Goal: Ask a question

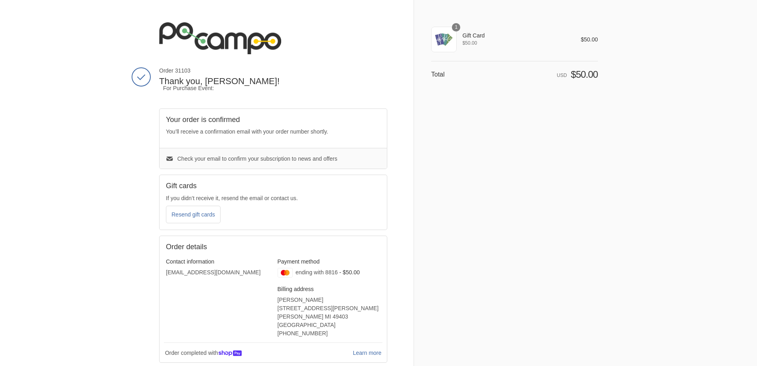
scroll to position [81, 0]
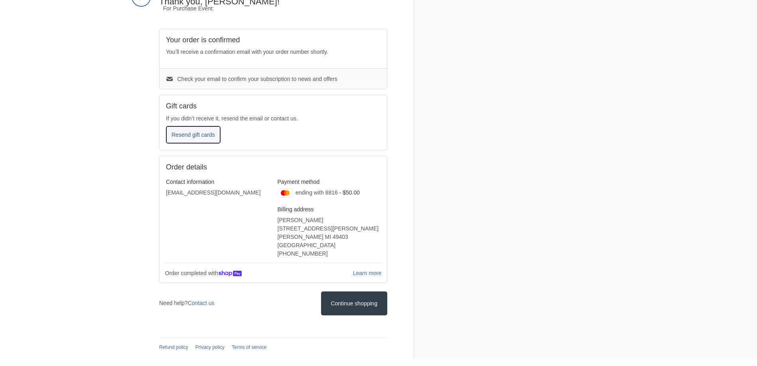
click at [195, 136] on icon "submit" at bounding box center [193, 135] width 8 height 8
click at [195, 136] on form "Resend gift cards" at bounding box center [273, 135] width 214 height 18
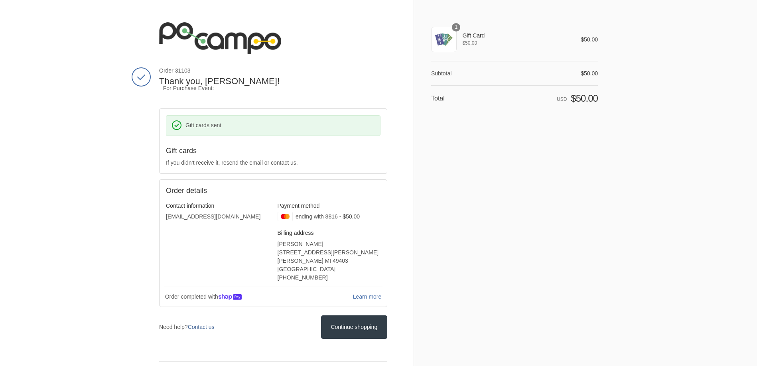
click at [206, 328] on link "Contact us" at bounding box center [201, 327] width 27 height 6
